Goal: Task Accomplishment & Management: Use online tool/utility

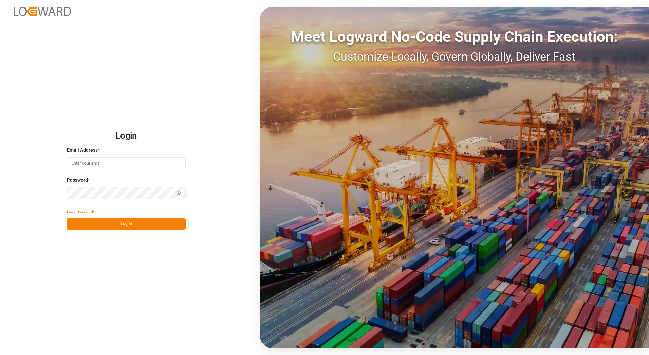
type input "[PERSON_NAME][EMAIL_ADDRESS][PERSON_NAME][DOMAIN_NAME]"
click at [103, 223] on button "Log In" at bounding box center [126, 224] width 119 height 12
type input "anton.moeller@melitta.at"
click at [116, 226] on button "Log In" at bounding box center [126, 224] width 119 height 12
type input "[PERSON_NAME][EMAIL_ADDRESS][PERSON_NAME][DOMAIN_NAME]"
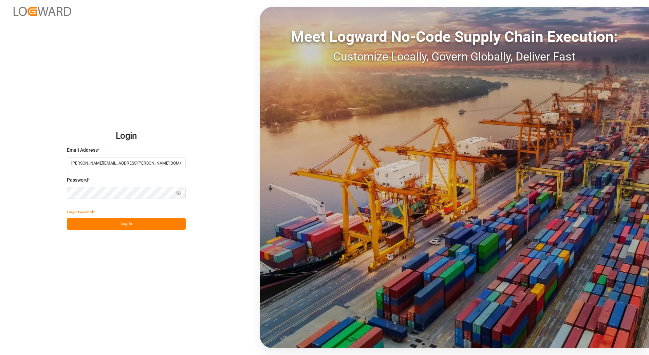
click at [110, 225] on button "Log In" at bounding box center [126, 224] width 119 height 12
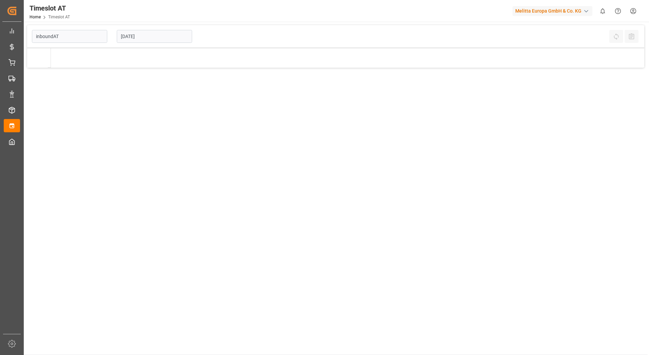
type input "Inbound AT"
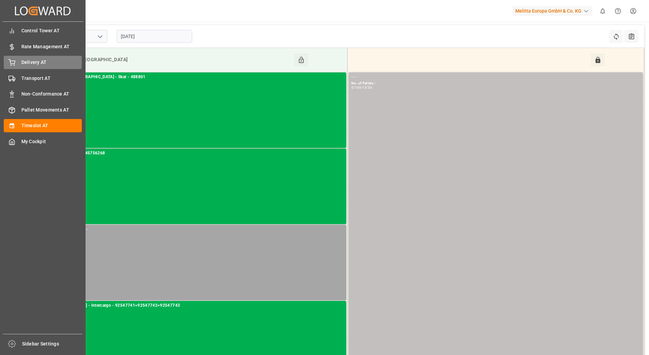
click at [24, 63] on span "Delivery AT" at bounding box center [51, 62] width 61 height 7
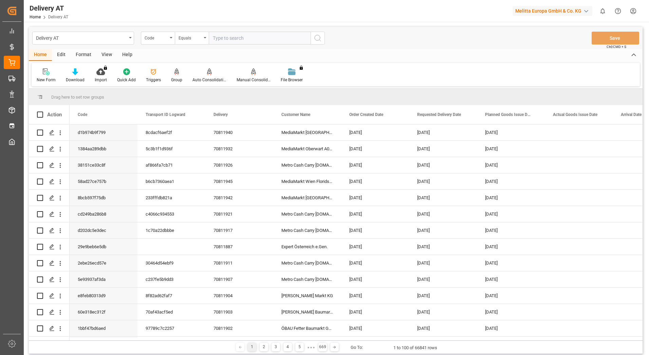
click at [169, 73] on div "Group" at bounding box center [176, 75] width 21 height 15
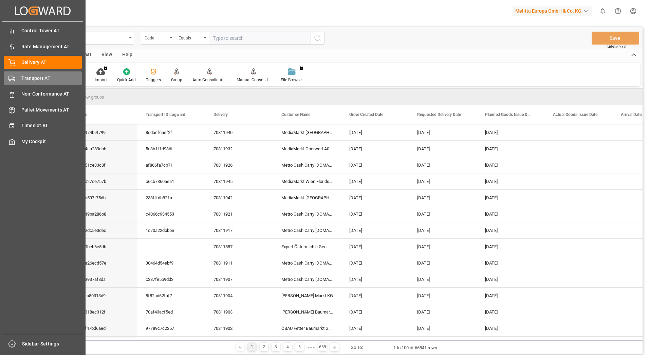
click at [19, 75] on div "Transport AT Transport AT" at bounding box center [43, 77] width 78 height 13
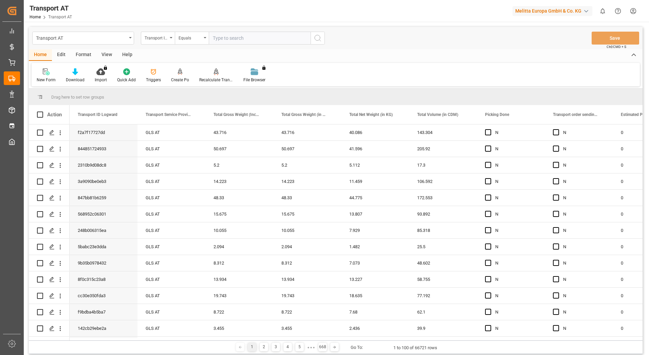
click at [169, 39] on div "Transport ID Logward" at bounding box center [158, 38] width 34 height 13
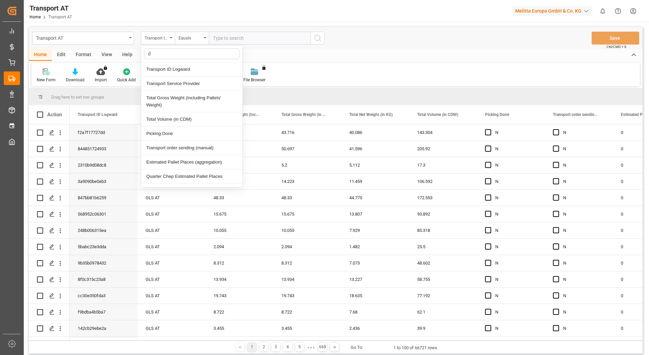
type input "do"
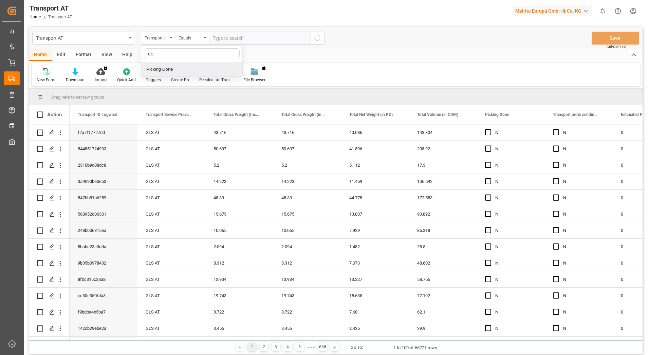
click at [174, 70] on div "Picking Done" at bounding box center [191, 69] width 101 height 14
click at [224, 38] on input "text" at bounding box center [260, 38] width 102 height 13
type input "Y"
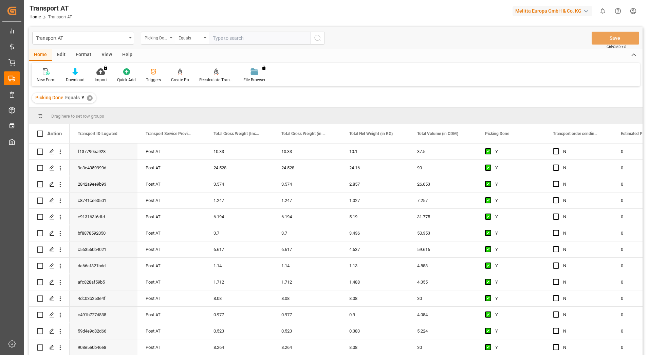
click at [169, 38] on div "Picking Done" at bounding box center [158, 38] width 34 height 13
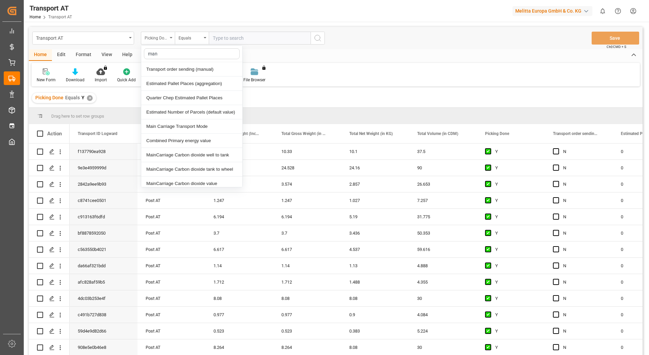
type input "manu"
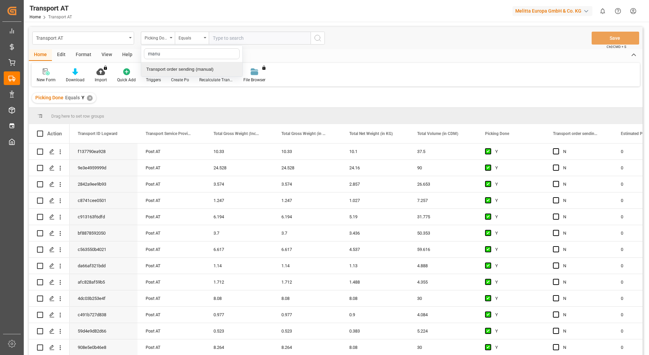
click at [177, 65] on div "Transport order sending (manual)" at bounding box center [191, 69] width 101 height 14
click at [245, 34] on input "text" at bounding box center [260, 38] width 102 height 13
type input "B"
type input "N"
click at [170, 38] on icon "open menu" at bounding box center [171, 37] width 3 height 1
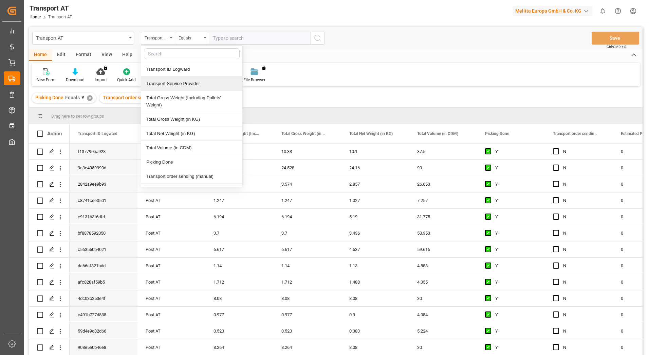
click at [177, 85] on div "Transport Service Provider" at bounding box center [191, 83] width 101 height 14
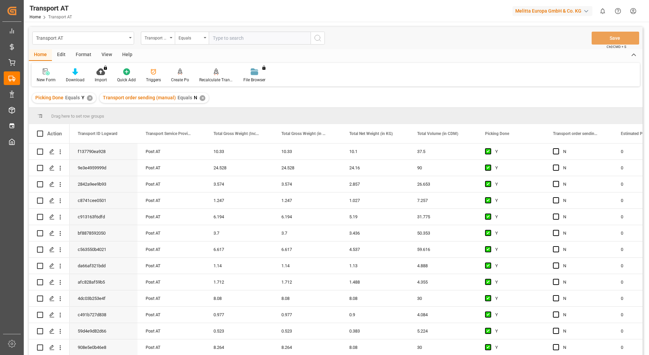
click at [220, 37] on input "text" at bounding box center [260, 38] width 102 height 13
type input "gebr weiss"
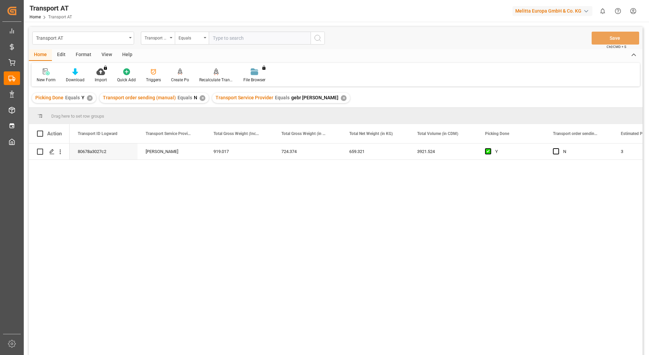
click at [107, 54] on div "View" at bounding box center [106, 55] width 21 height 12
click at [48, 76] on div "Default" at bounding box center [43, 75] width 23 height 15
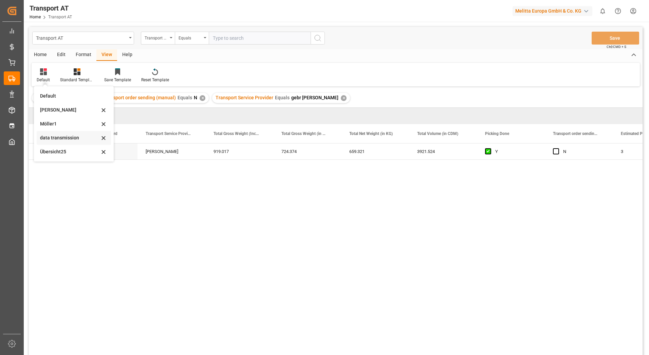
click at [73, 137] on div "data transmission" at bounding box center [69, 137] width 59 height 7
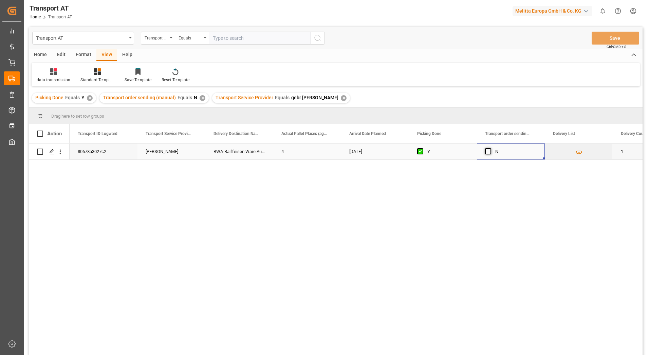
click at [488, 151] on span "Press SPACE to select this row." at bounding box center [488, 151] width 6 height 6
click at [490, 148] on input "Press SPACE to select this row." at bounding box center [490, 148] width 0 height 0
click at [605, 38] on button "Save" at bounding box center [616, 38] width 48 height 13
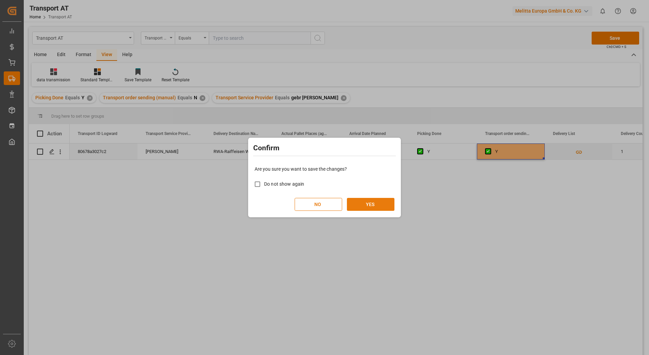
click at [372, 202] on button "YES" at bounding box center [371, 204] width 48 height 13
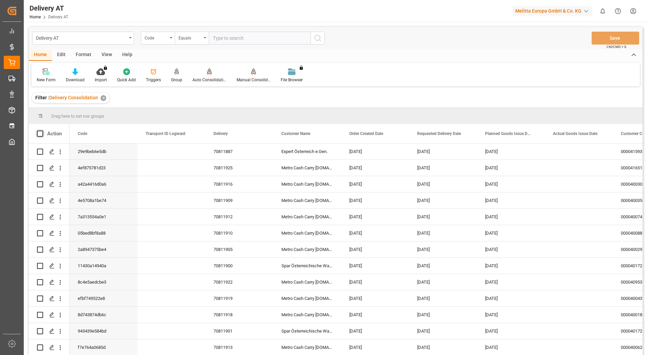
click at [39, 132] on span at bounding box center [40, 133] width 6 height 6
click at [42, 130] on input "checkbox" at bounding box center [42, 130] width 0 height 0
checkbox input "true"
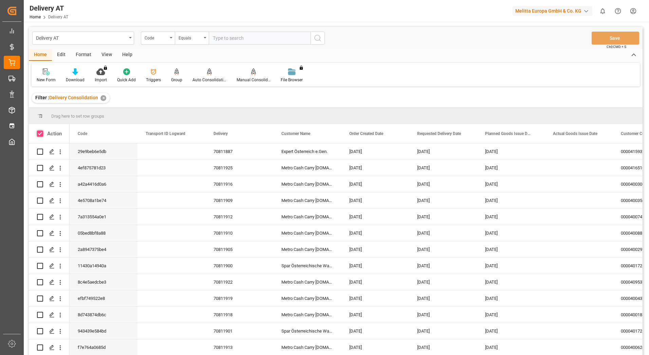
checkbox input "true"
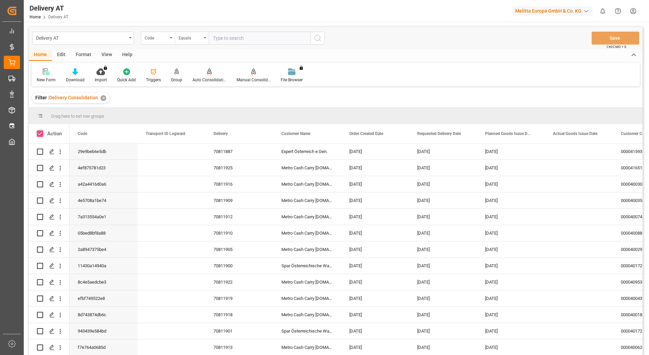
checkbox input "true"
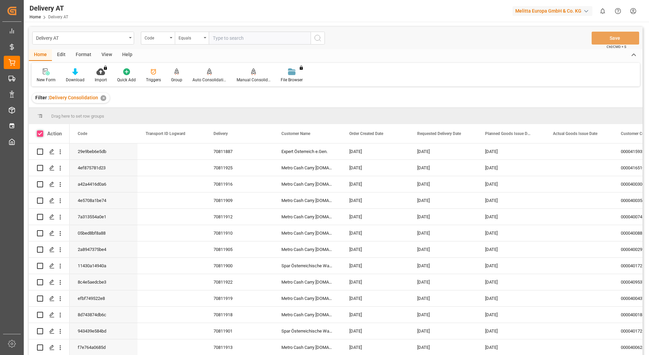
checkbox input "true"
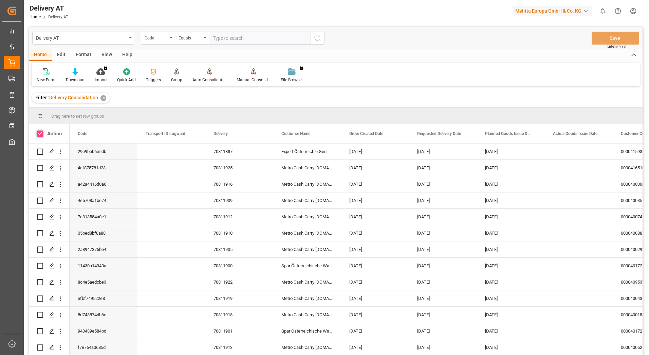
checkbox input "true"
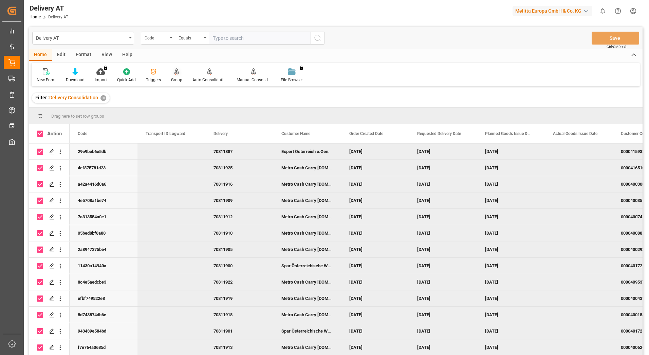
click at [176, 76] on div "Group" at bounding box center [176, 75] width 21 height 15
click at [209, 74] on icon at bounding box center [209, 71] width 5 height 7
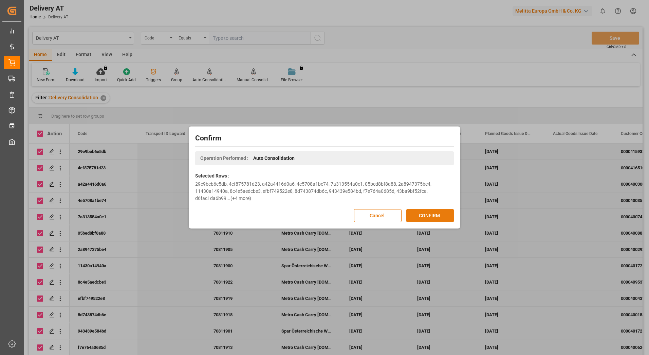
click at [428, 214] on button "CONFIRM" at bounding box center [431, 215] width 48 height 13
